Goal: Task Accomplishment & Management: Manage account settings

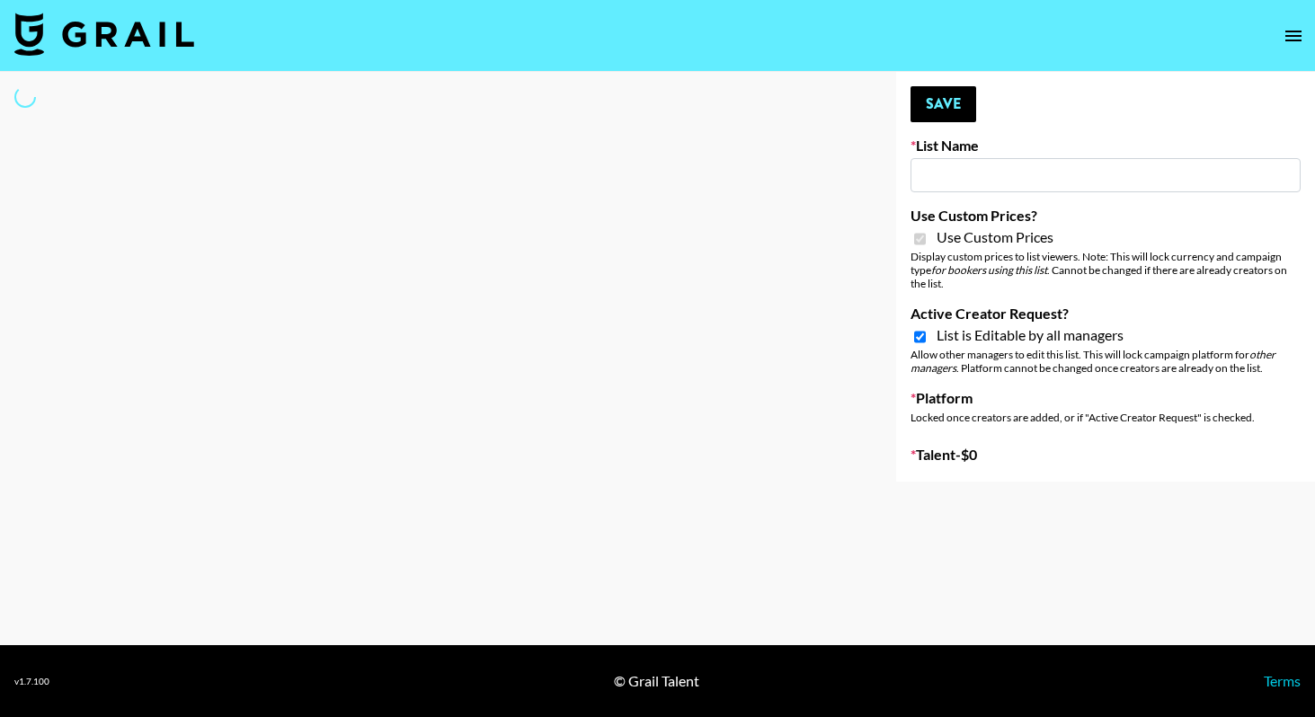
type input "Yap Freely x more MICRO CREATORS"
checkbox input "true"
select select "Brand"
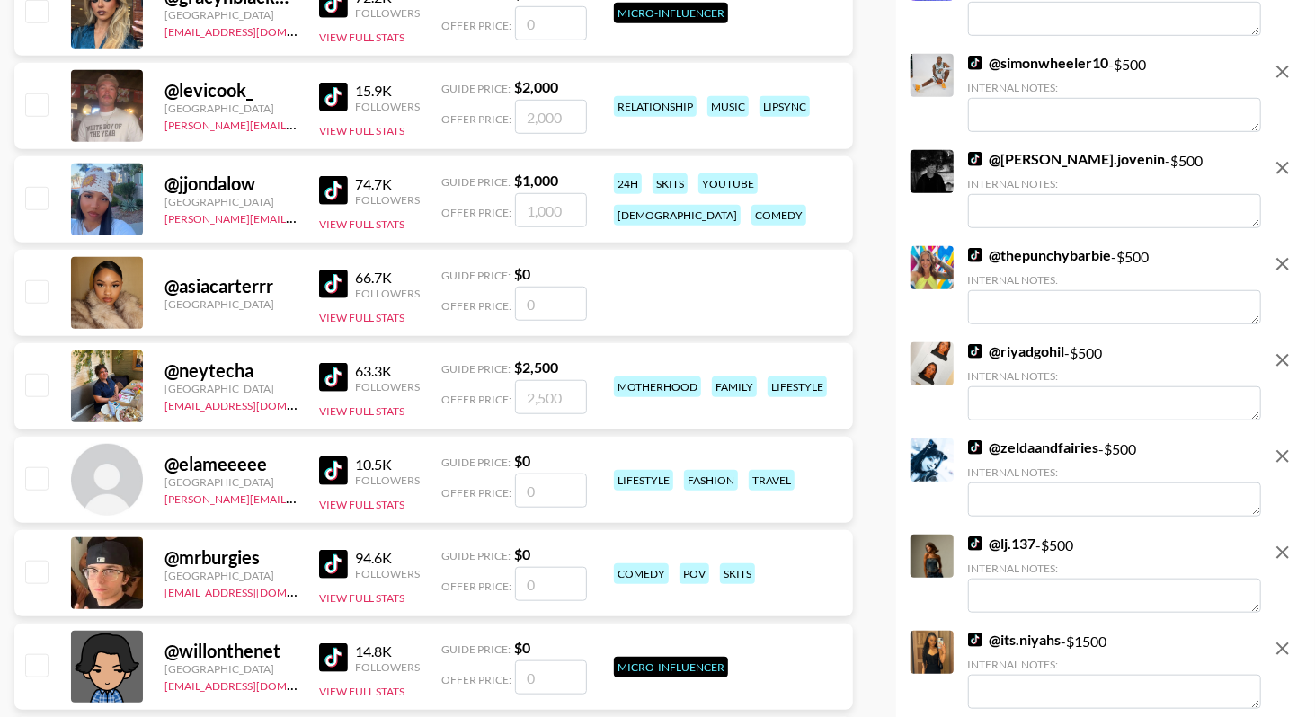
scroll to position [931, 0]
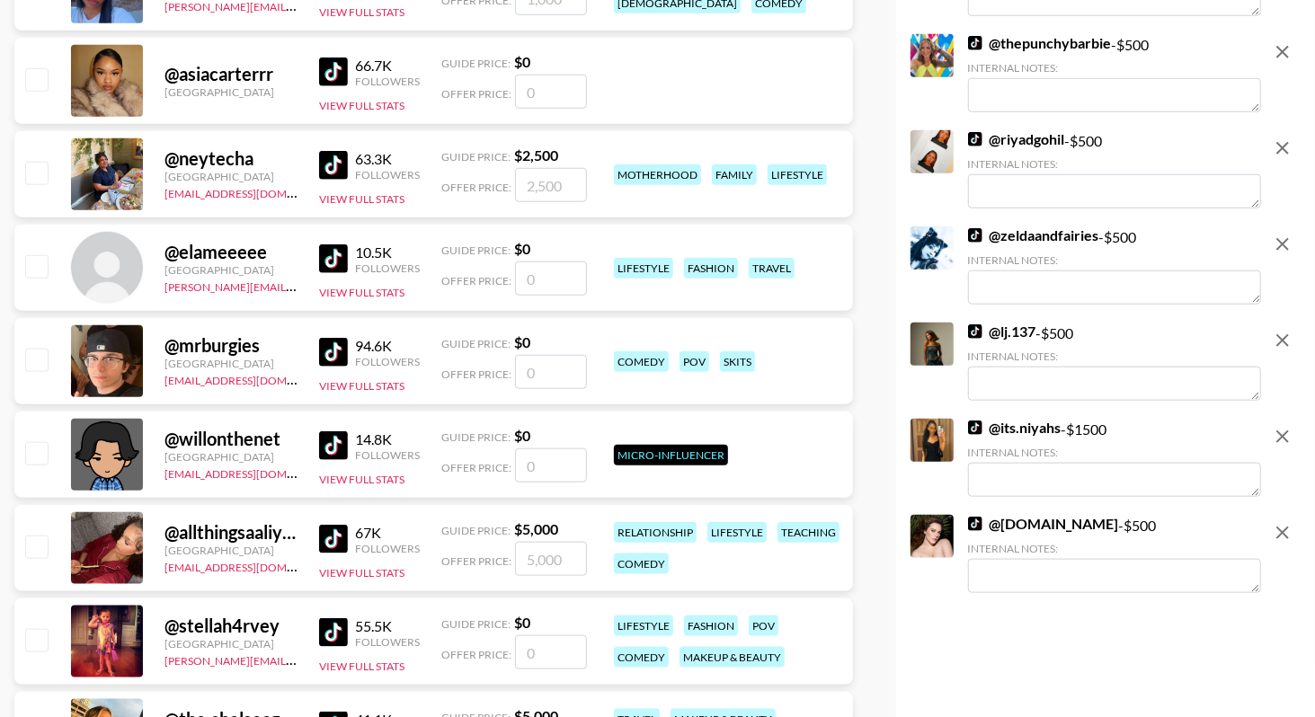
click at [1030, 434] on link "@ its.niyahs" at bounding box center [1015, 428] width 94 height 18
drag, startPoint x: 1066, startPoint y: 431, endPoint x: 1000, endPoint y: 429, distance: 66.6
click at [1000, 429] on div "@ its.niyahs - $ 1500 Internal Notes:" at bounding box center [1114, 458] width 293 height 78
copy div "its.niyahs"
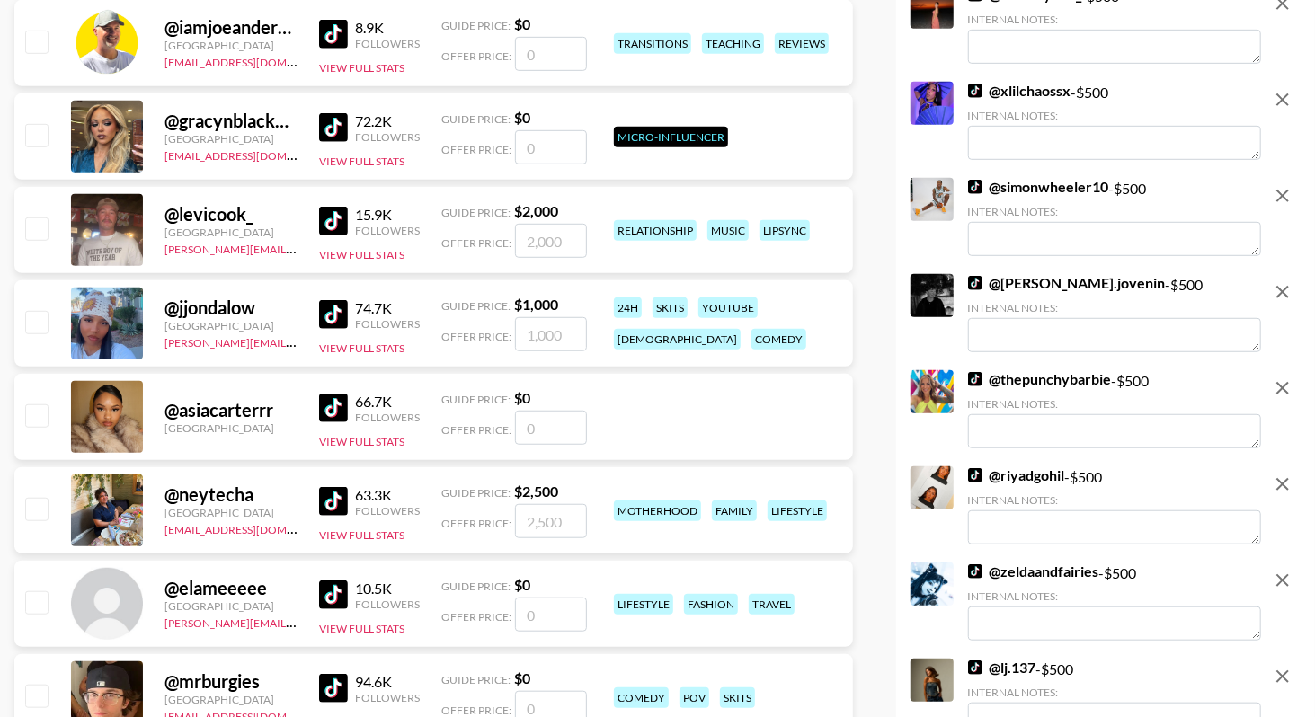
scroll to position [0, 0]
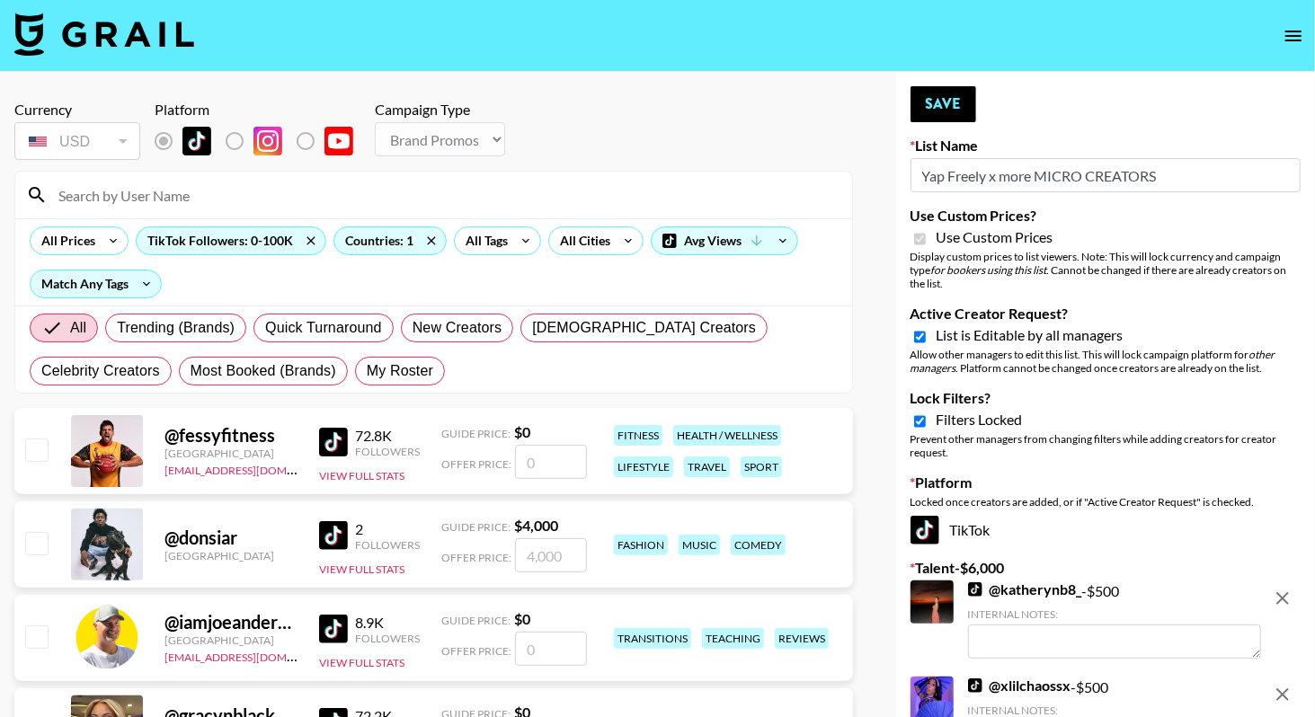
click at [315, 205] on input at bounding box center [445, 195] width 794 height 29
paste input "its.niyahs"
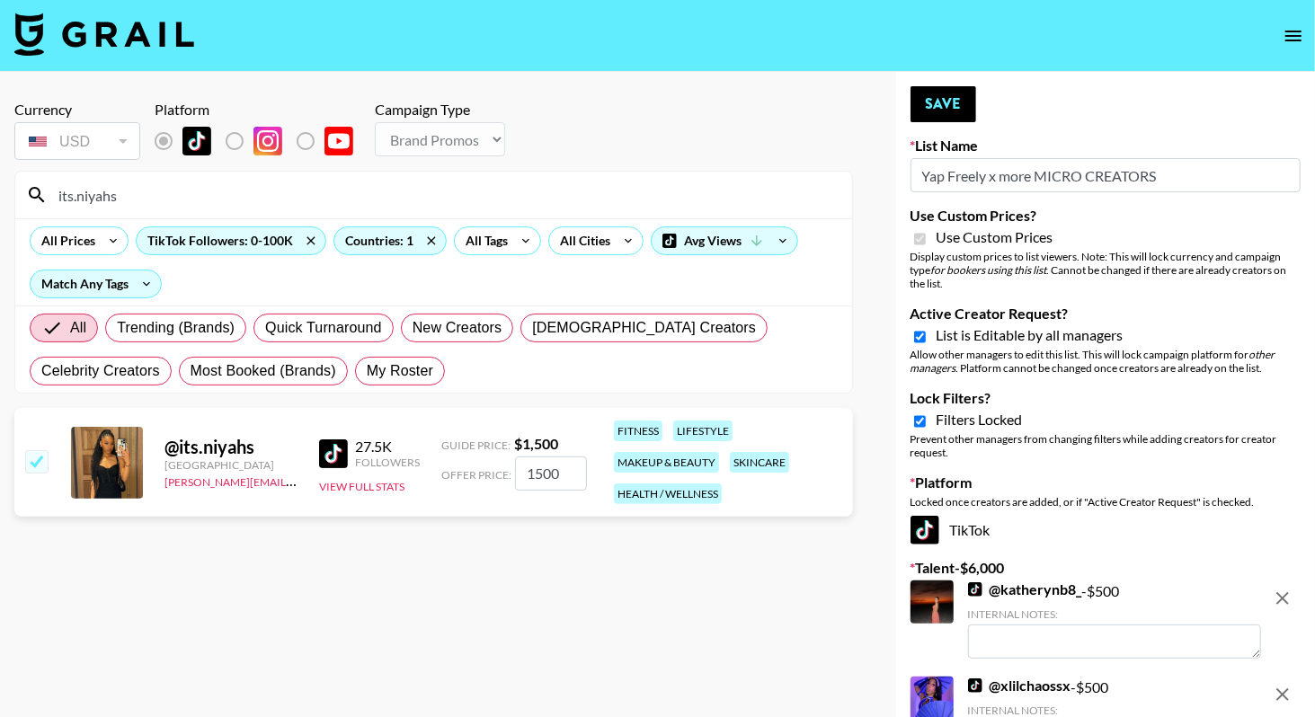
type input "its.niyahs"
click at [533, 467] on input "1500" at bounding box center [551, 474] width 72 height 34
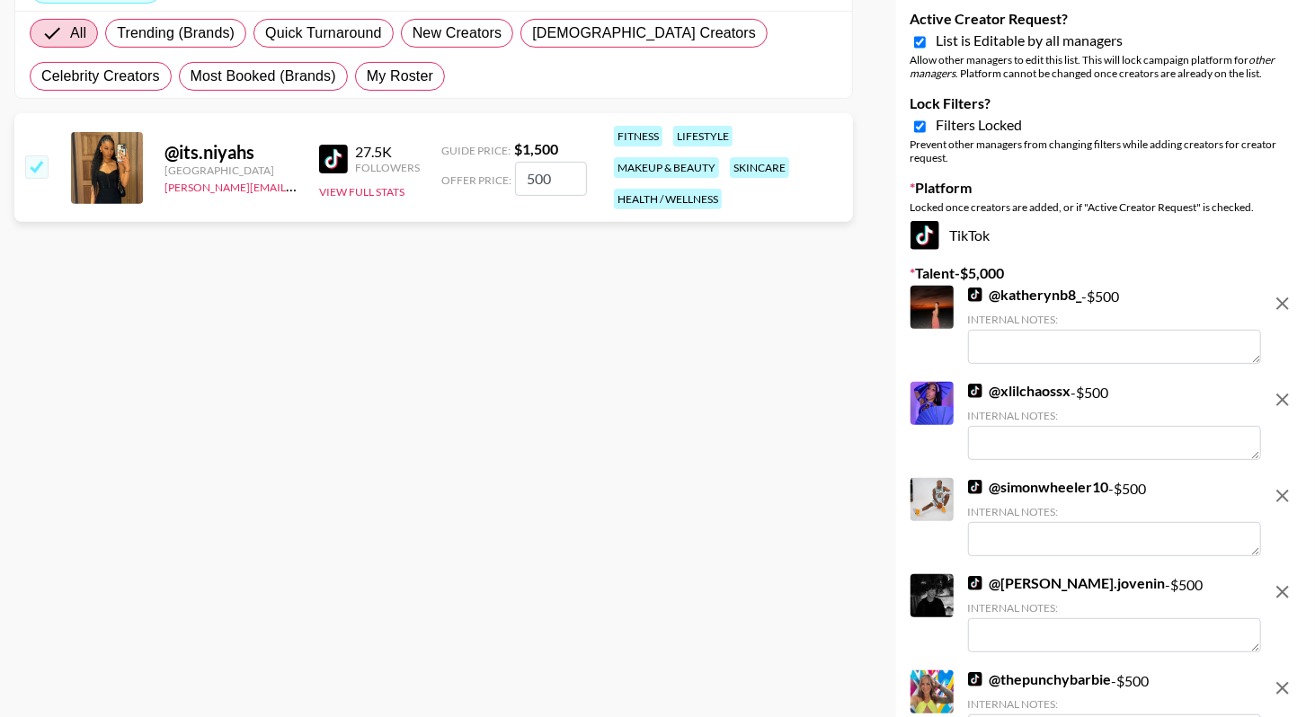
scroll to position [914, 0]
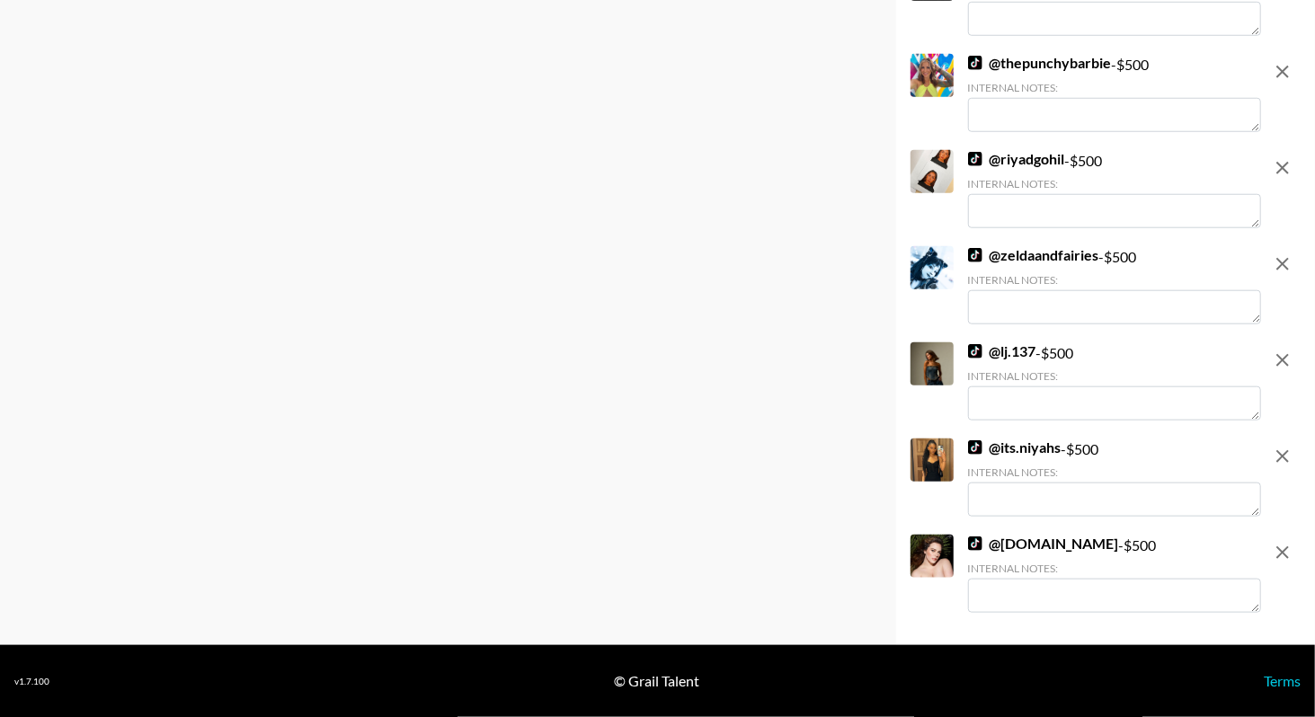
type input "500"
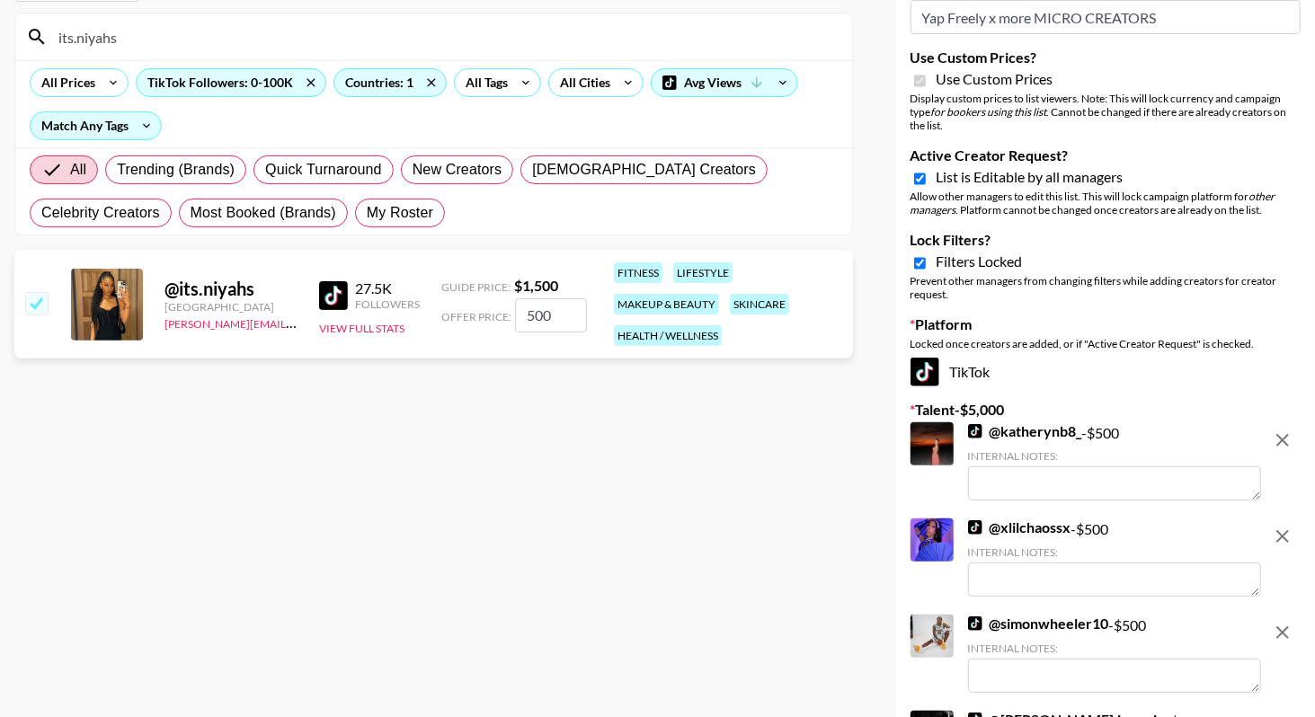
scroll to position [0, 0]
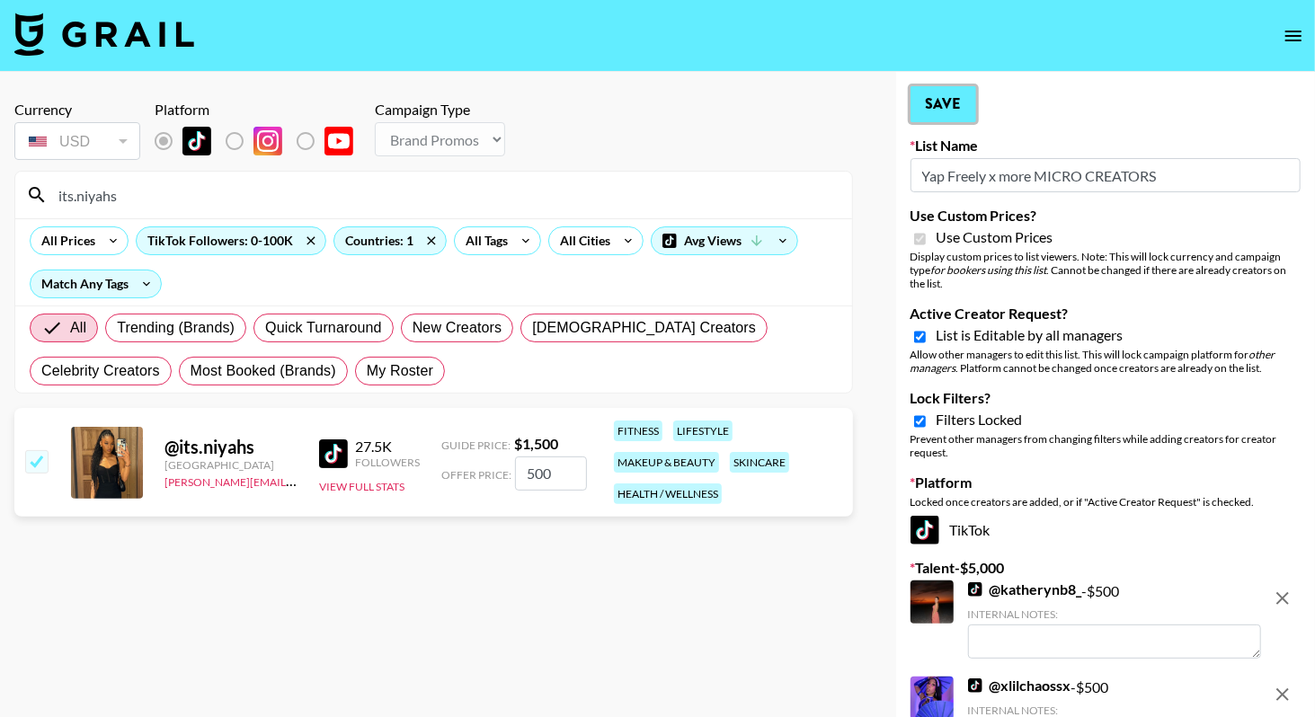
click at [946, 98] on button "Save" at bounding box center [944, 104] width 66 height 36
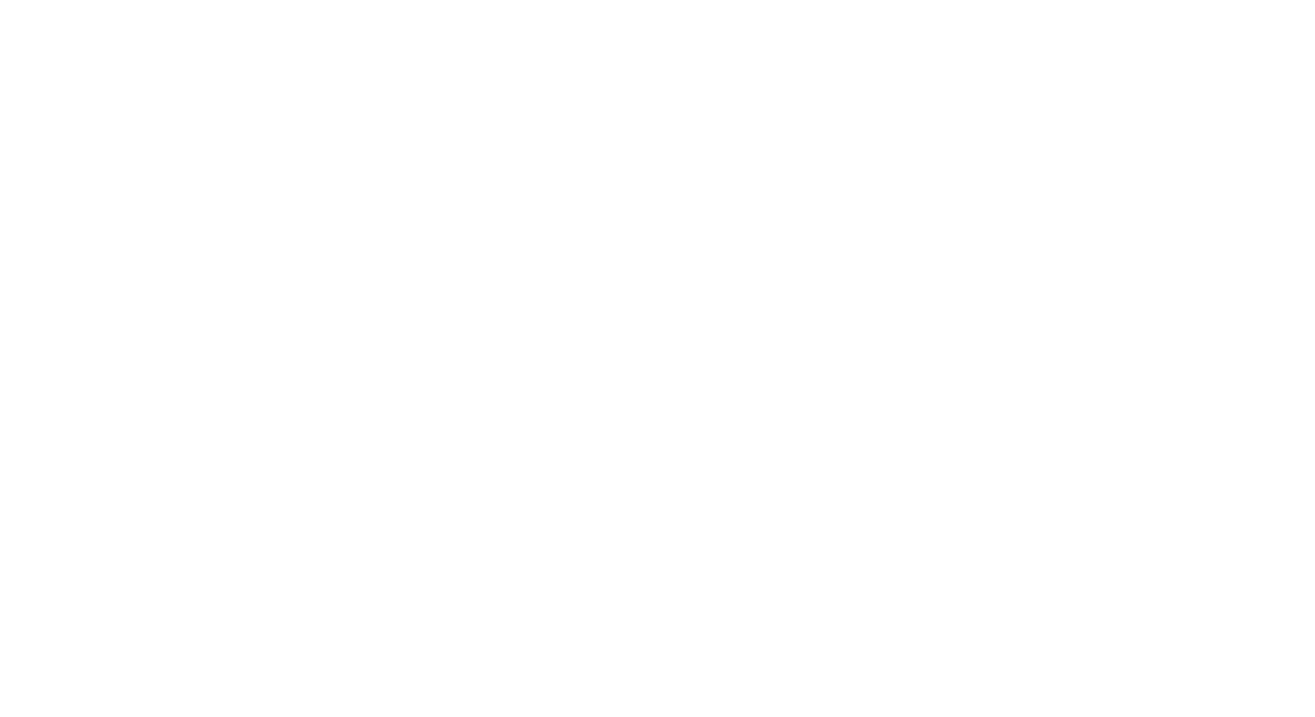
select select "Song"
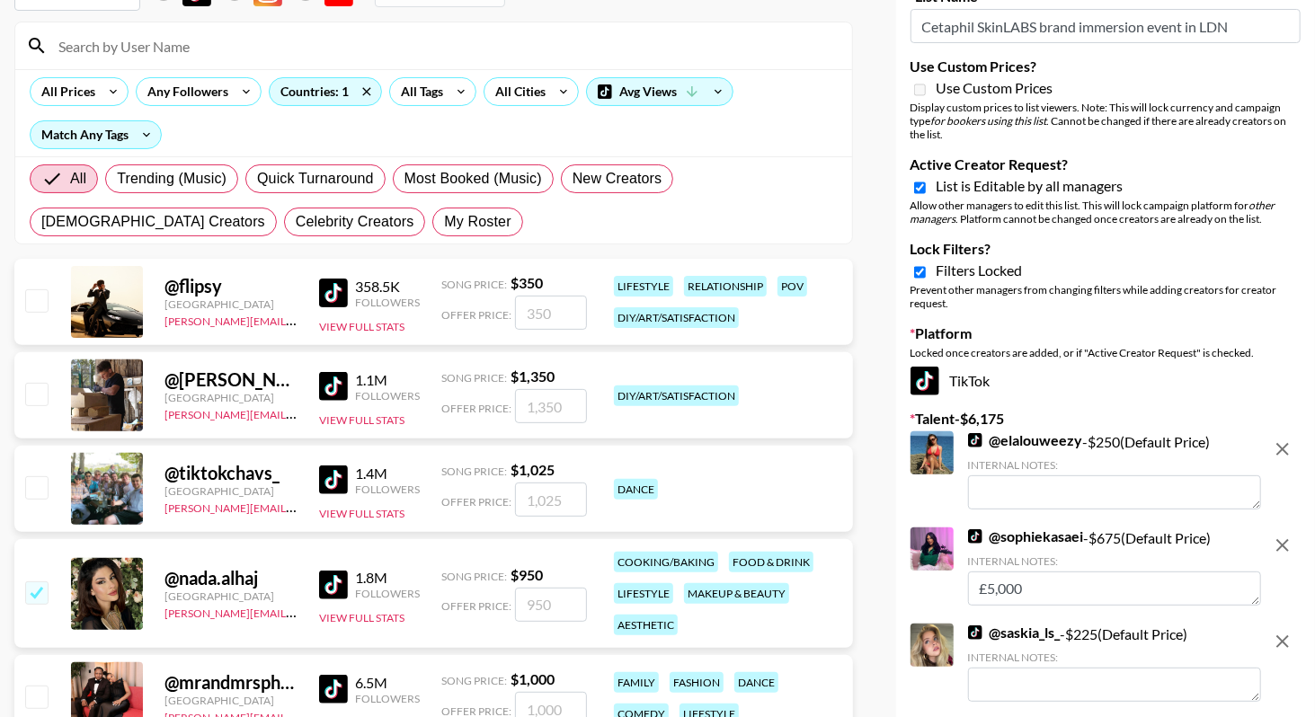
scroll to position [156, 0]
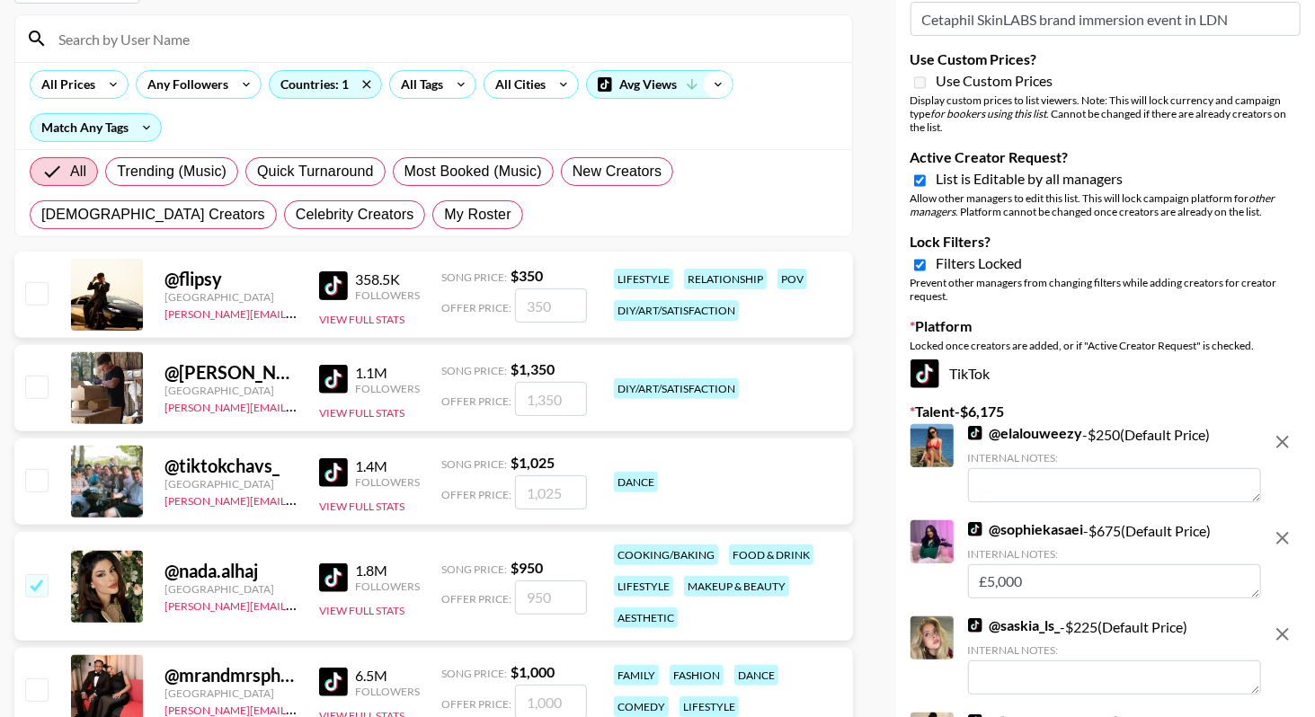
click at [711, 85] on icon at bounding box center [718, 84] width 29 height 27
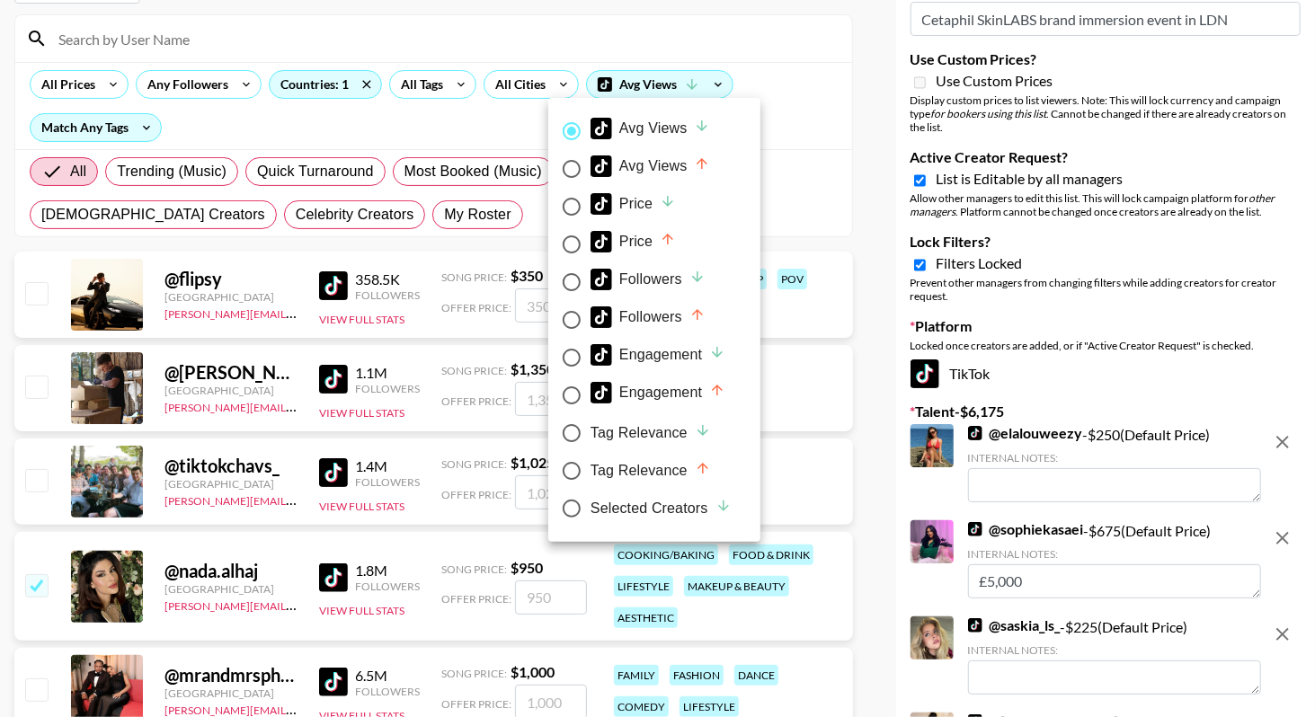
click at [632, 514] on div "Selected Creators" at bounding box center [661, 509] width 141 height 22
click at [591, 514] on input "Selected Creators" at bounding box center [572, 509] width 38 height 38
radio input "true"
radio input "false"
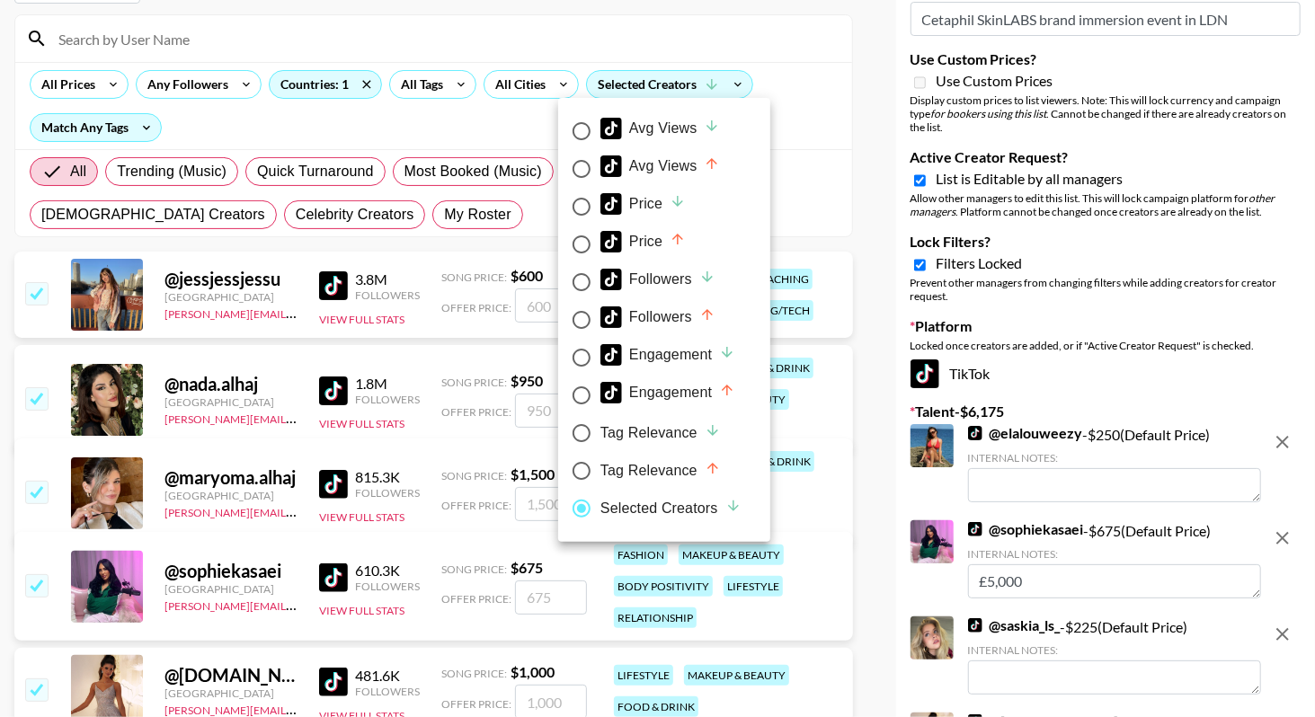
click at [835, 95] on div at bounding box center [657, 358] width 1315 height 717
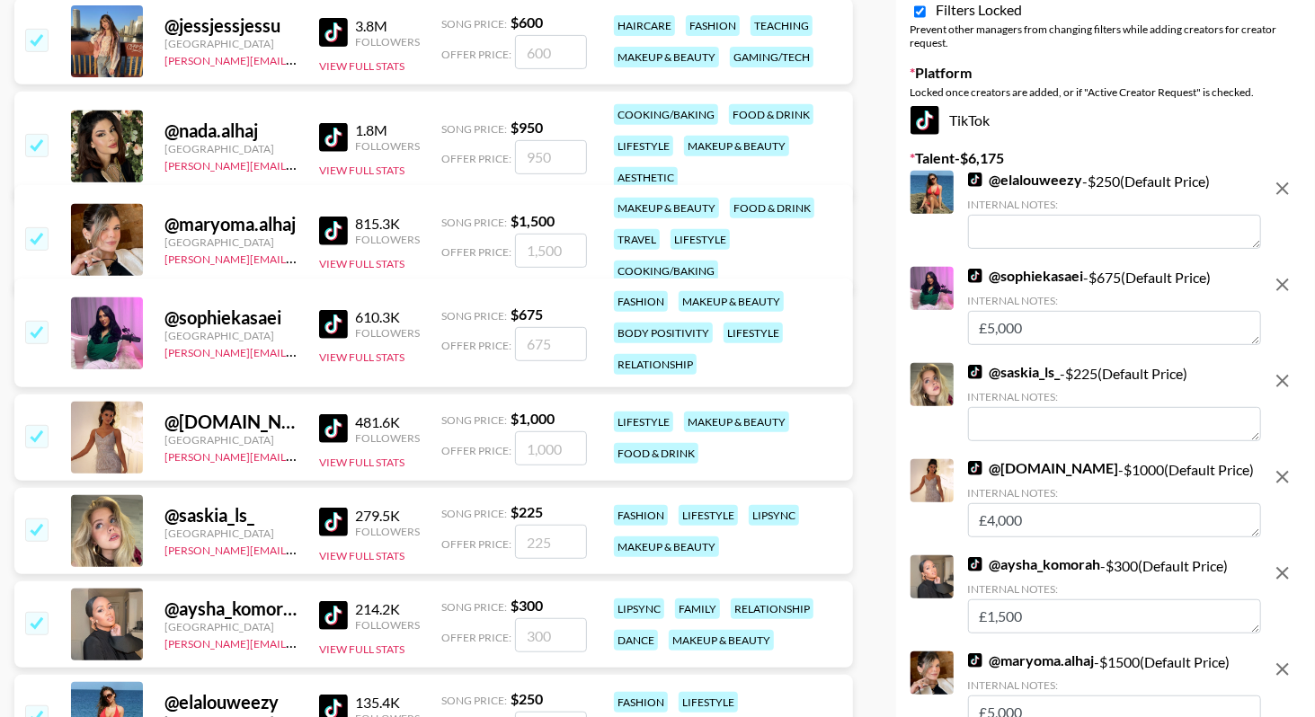
scroll to position [402, 0]
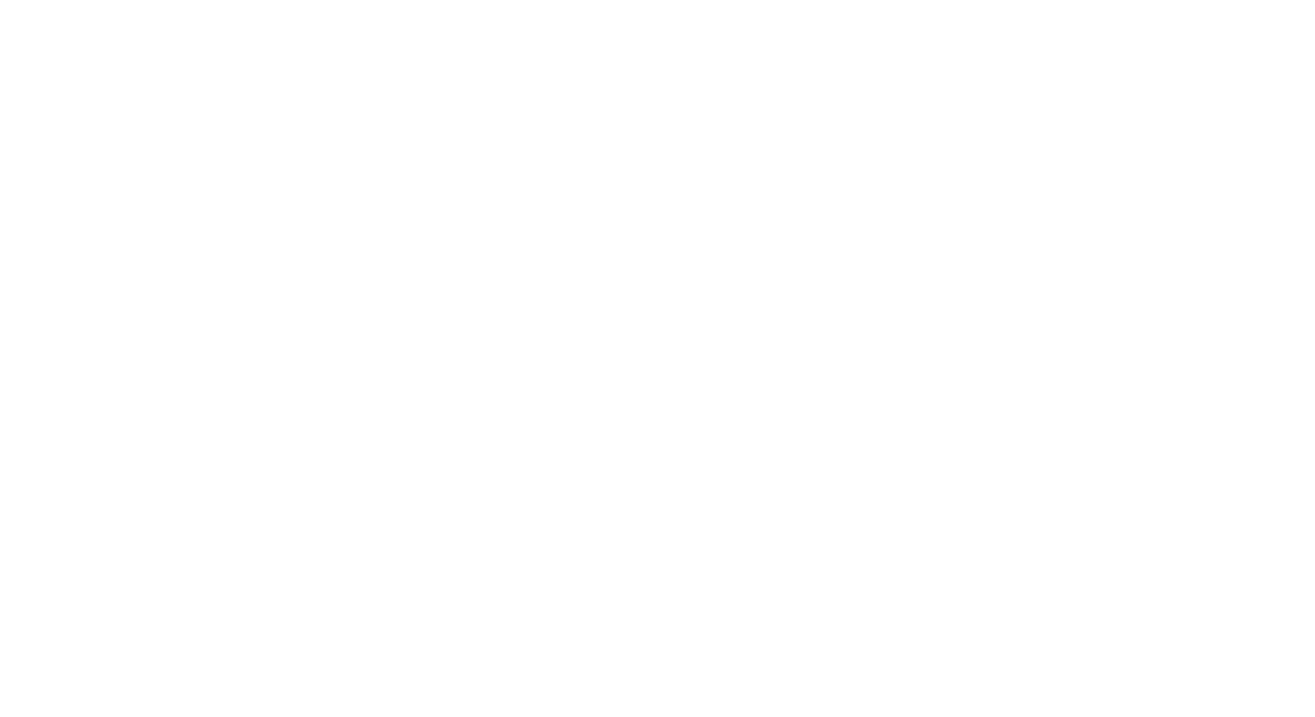
select select "Brand"
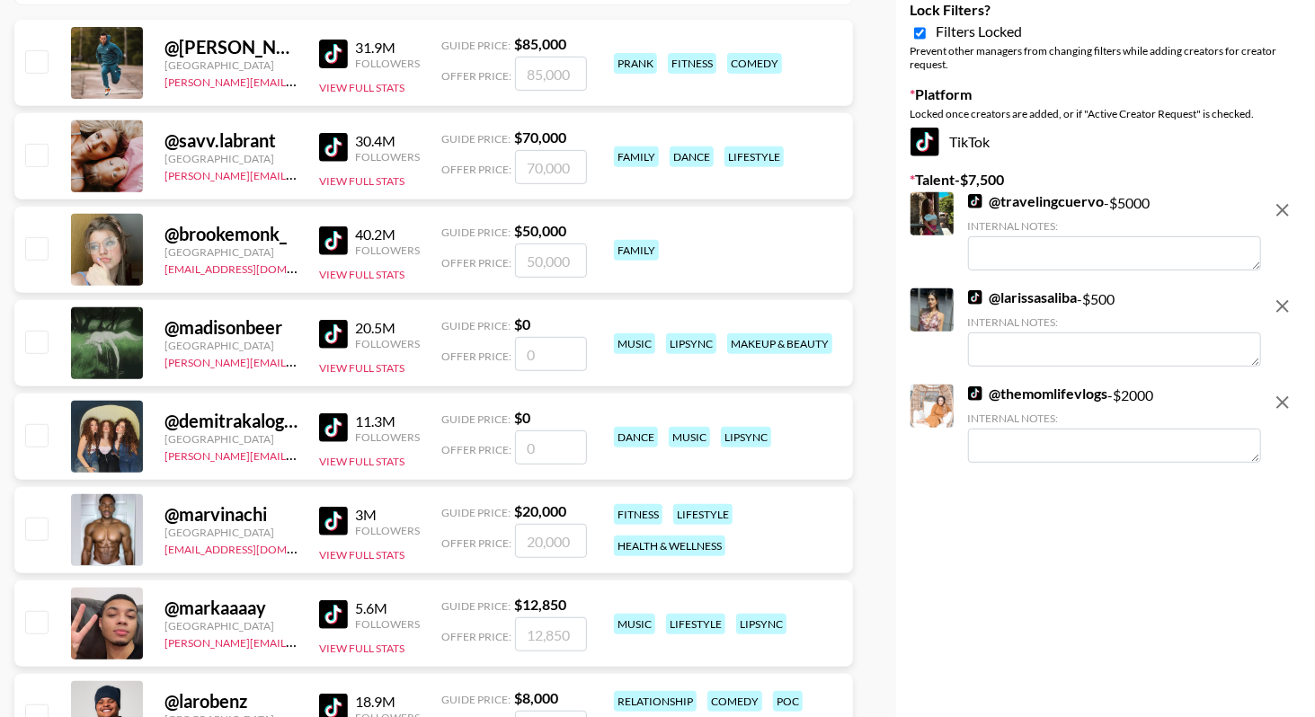
scroll to position [49, 0]
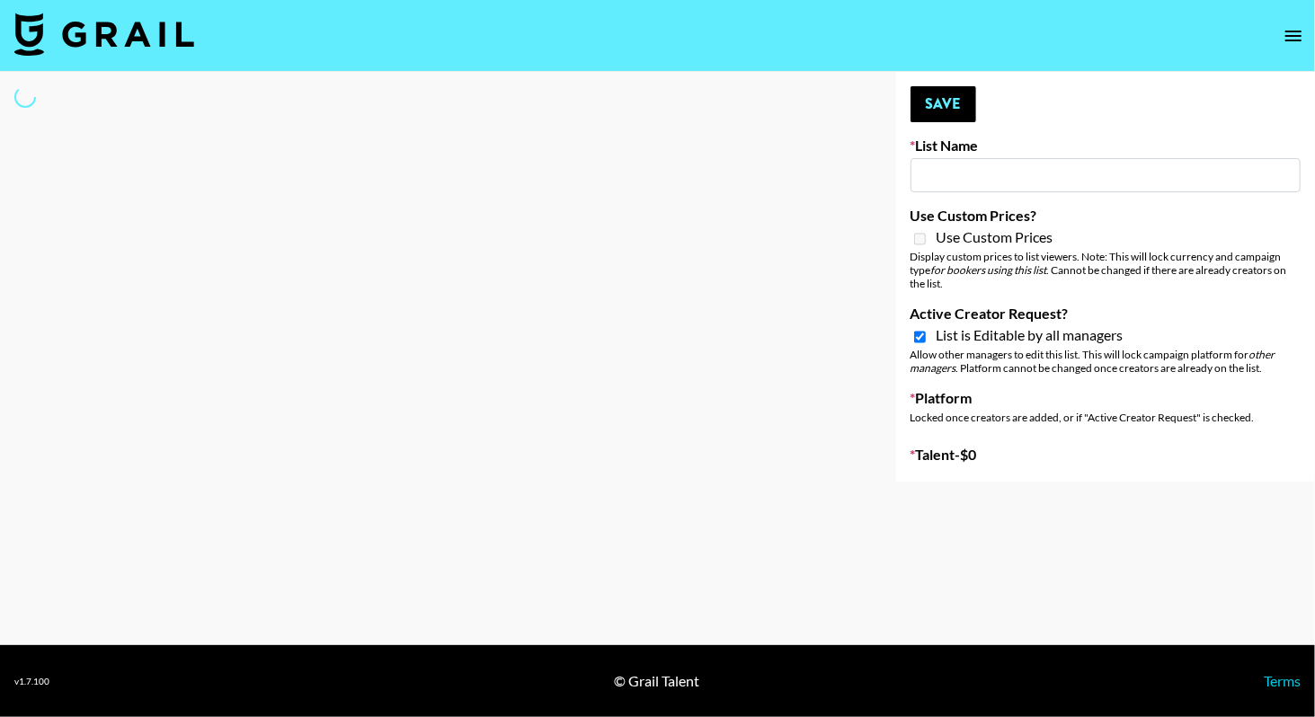
type input "Content Labs for Canva"
checkbox input "true"
select select "Brand"
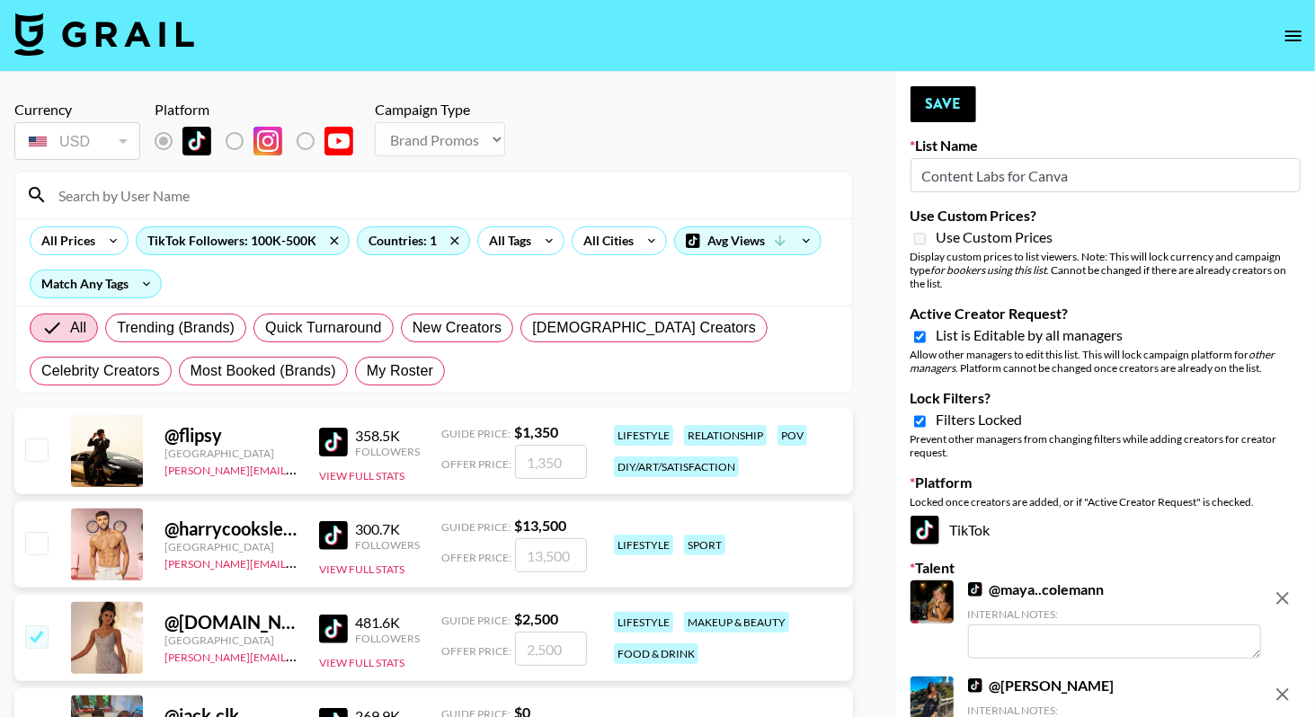
click at [905, 29] on nav at bounding box center [657, 36] width 1315 height 72
